Goal: Task Accomplishment & Management: Manage account settings

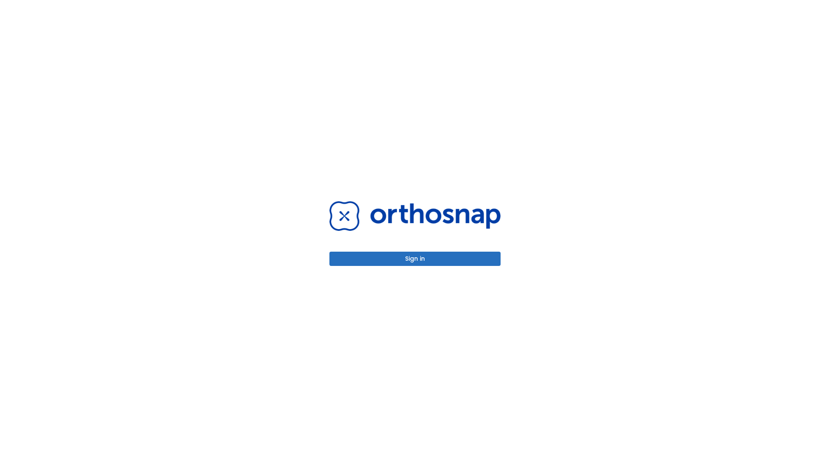
click at [415, 258] on button "Sign in" at bounding box center [414, 259] width 171 height 14
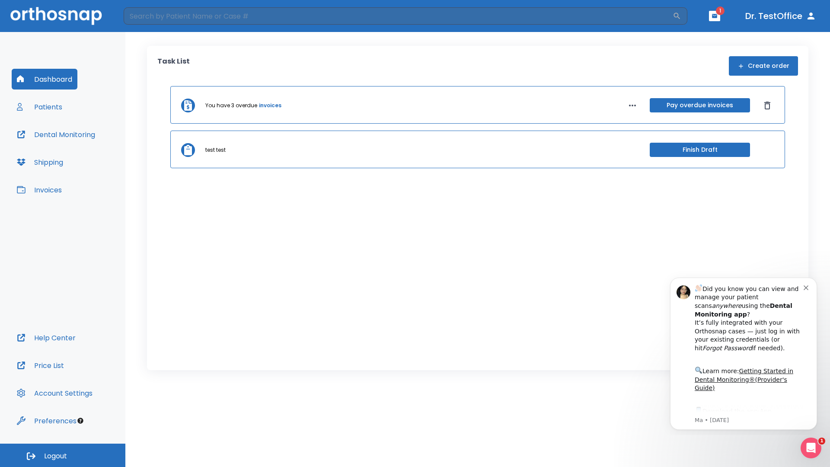
click at [63, 455] on span "Logout" at bounding box center [55, 456] width 23 height 10
